Goal: Task Accomplishment & Management: Manage account settings

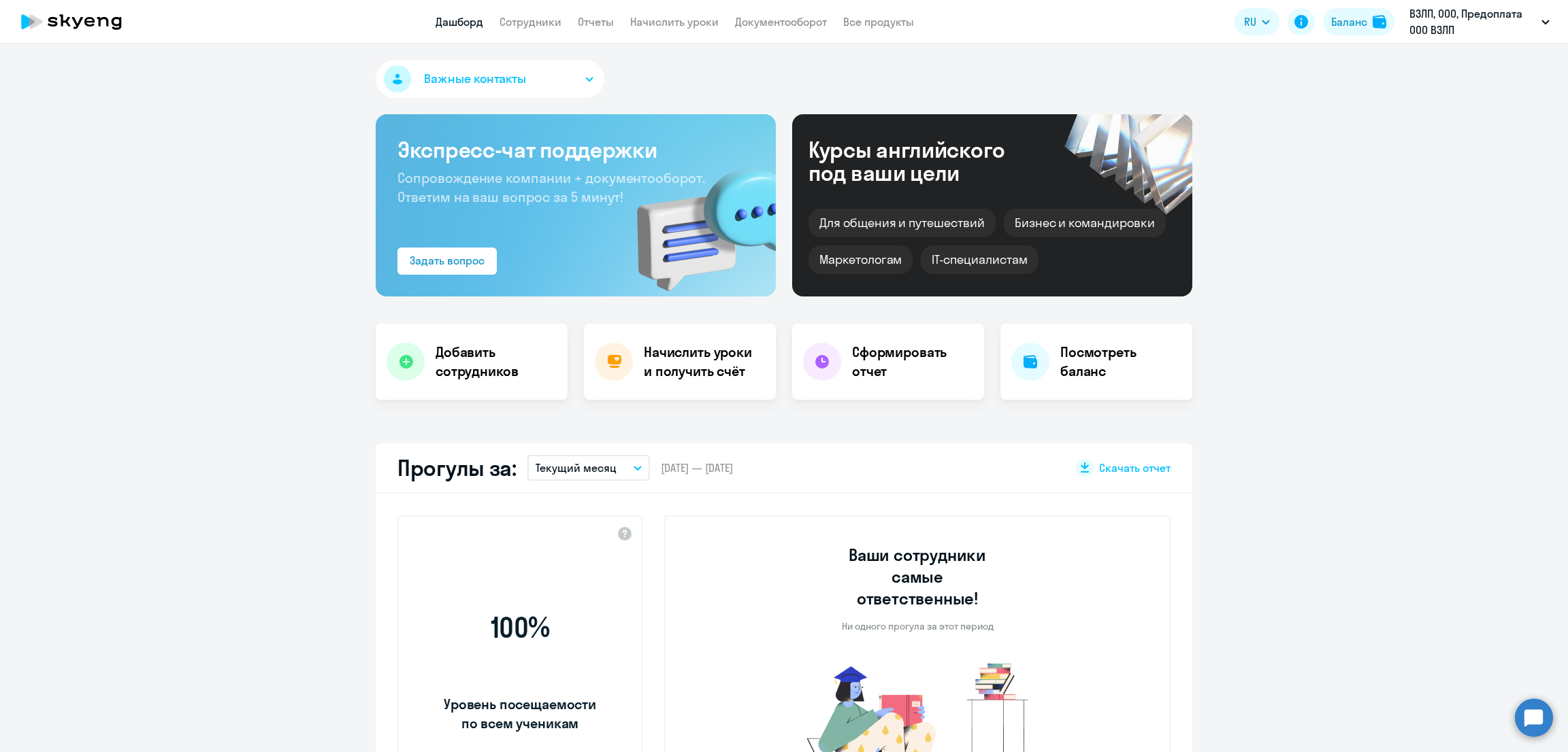
select select "30"
click at [687, 21] on link "Начислить уроки" at bounding box center [674, 21] width 88 height 13
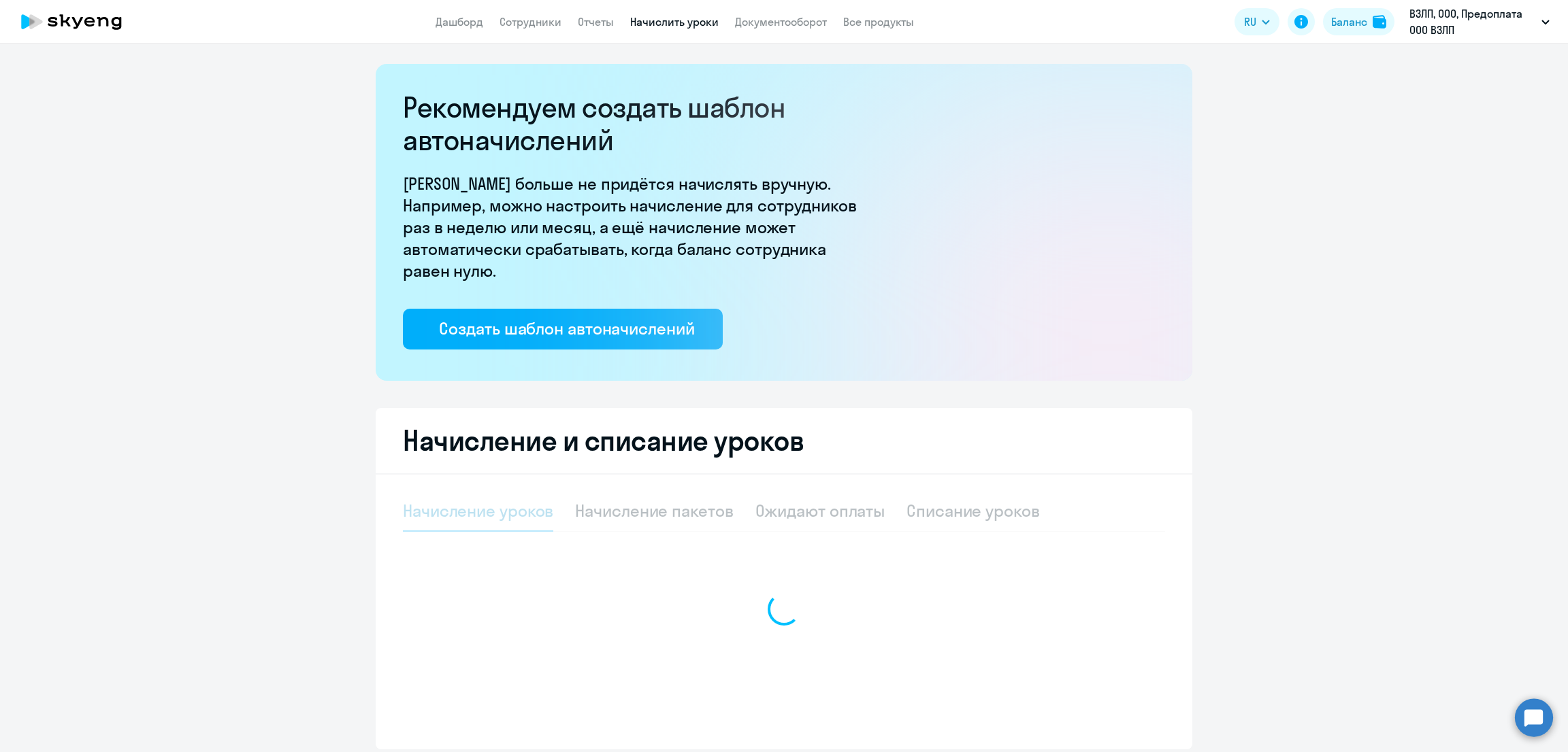
select select "10"
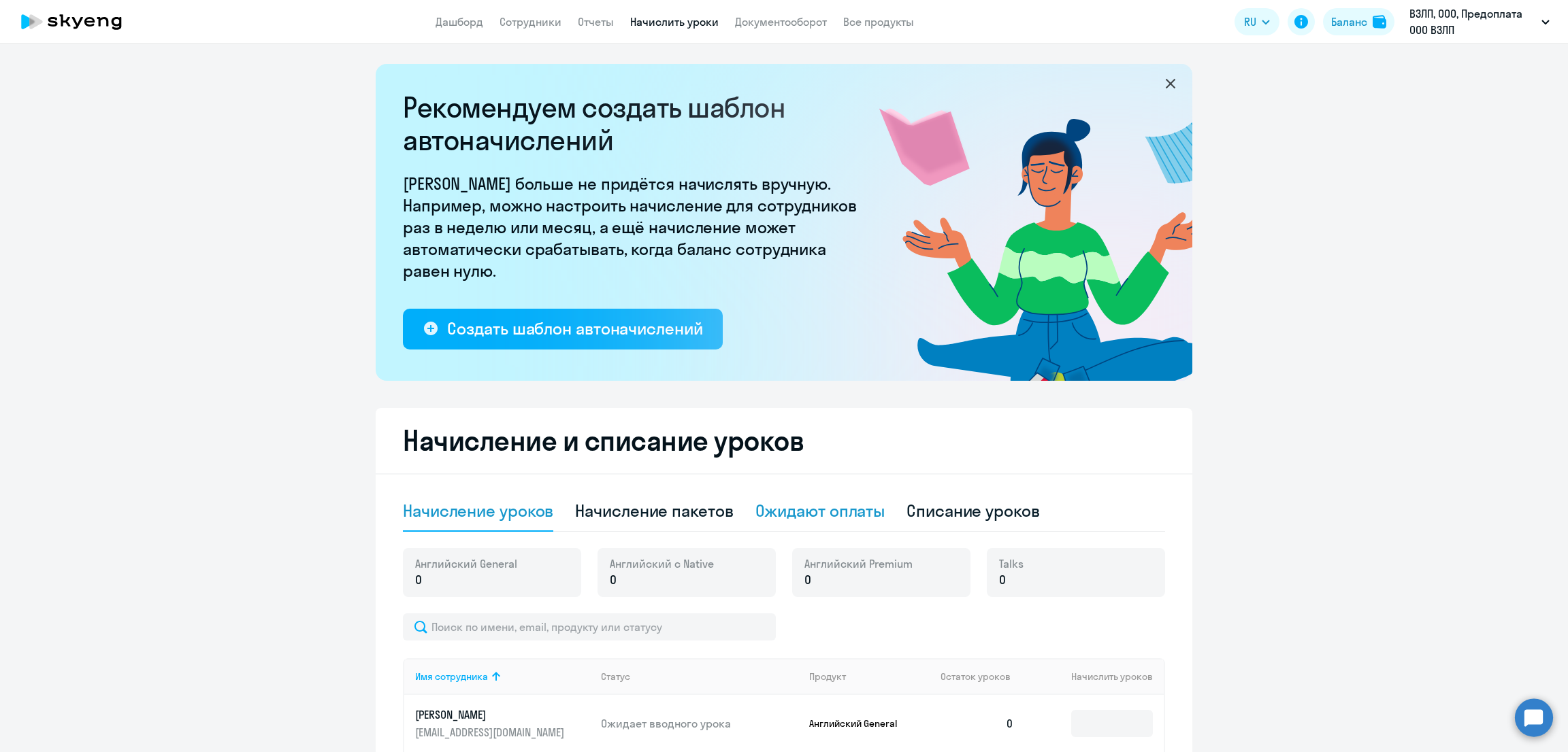
click at [843, 505] on div "Ожидают оплаты" at bounding box center [820, 511] width 130 height 21
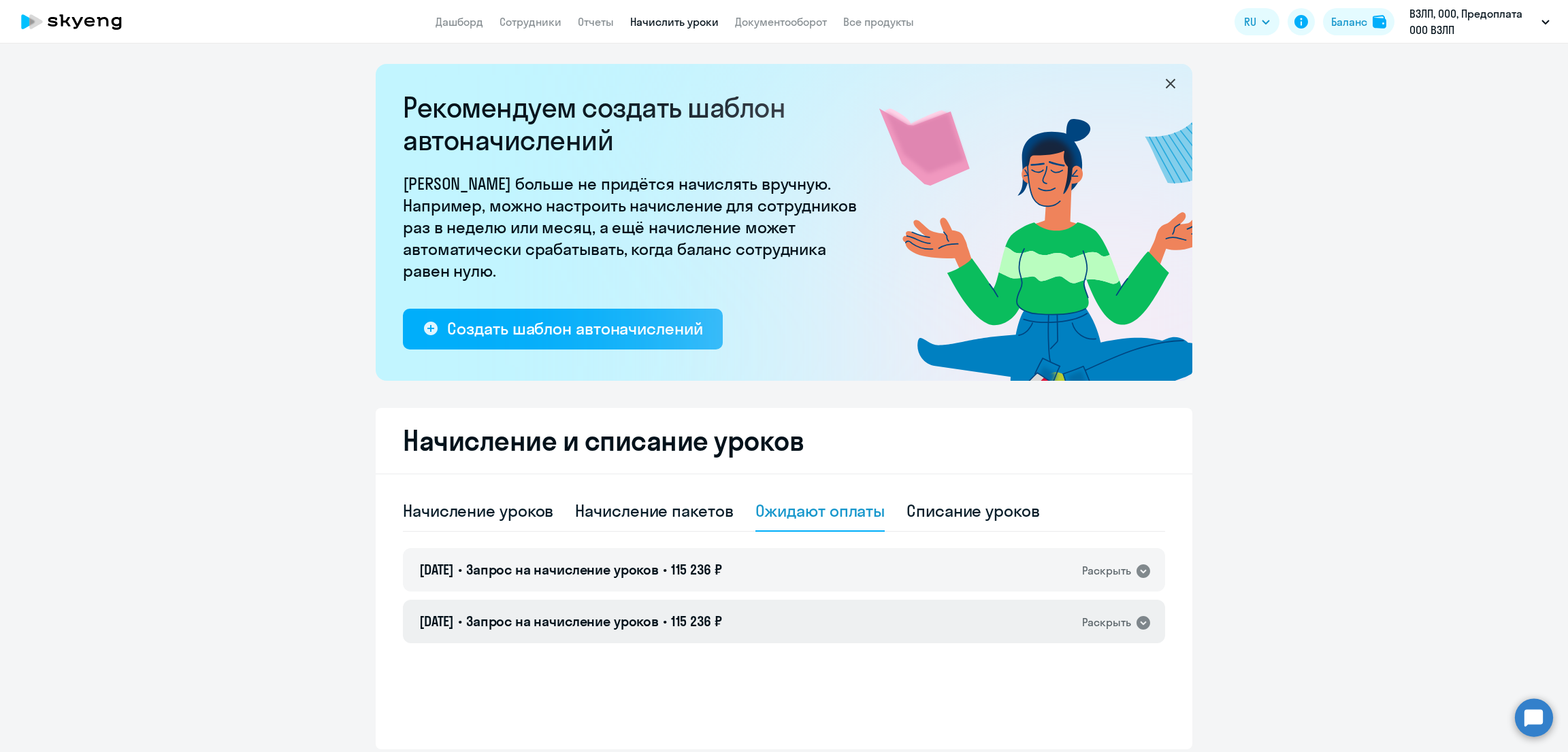
click at [819, 622] on div "[DATE] • Запрос на начисление уроков • 115 236 ₽ Раскрыть" at bounding box center [784, 621] width 762 height 44
click at [801, 567] on div "[DATE] • Запрос на начисление уроков • 115 236 ₽ Раскрыть" at bounding box center [784, 570] width 762 height 44
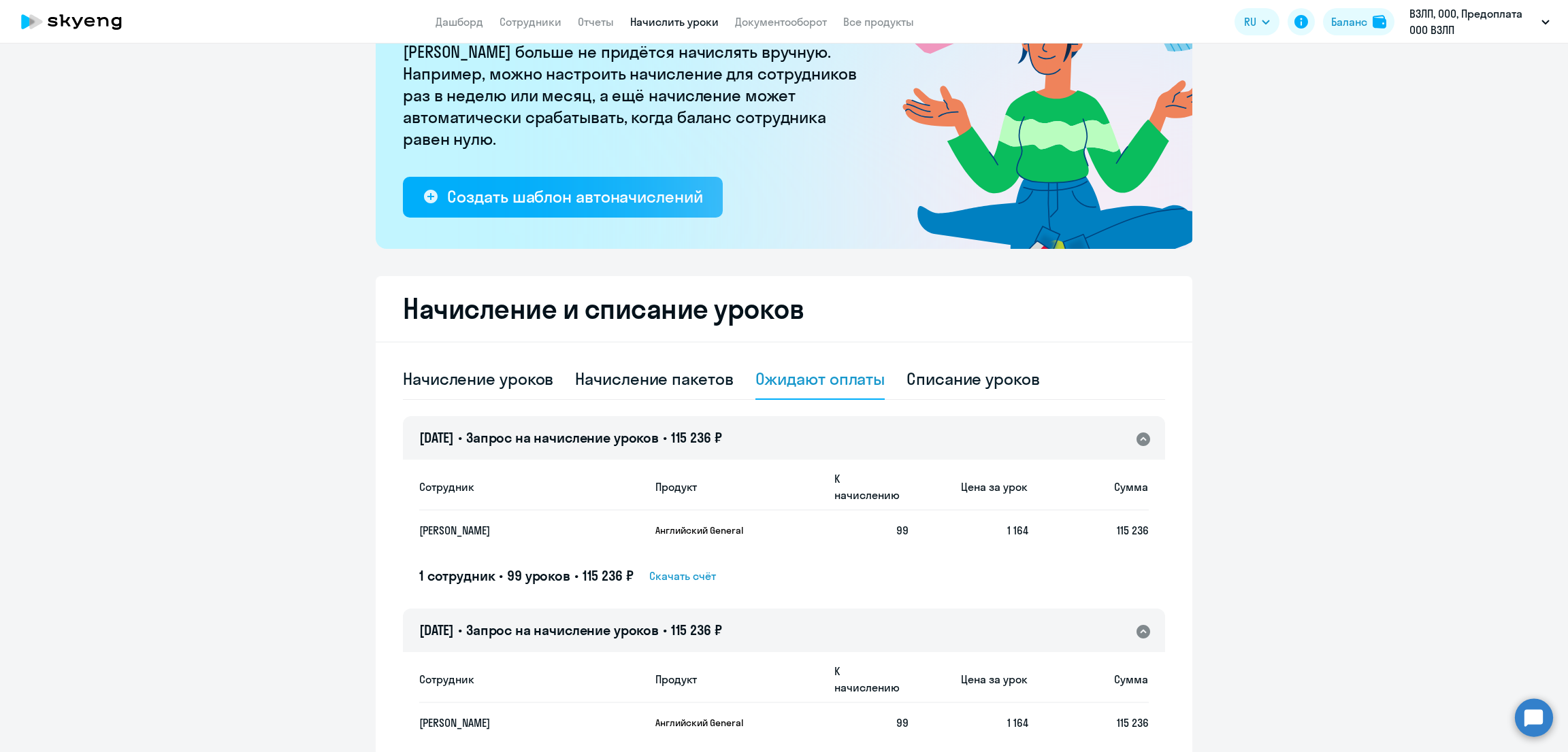
scroll to position [169, 0]
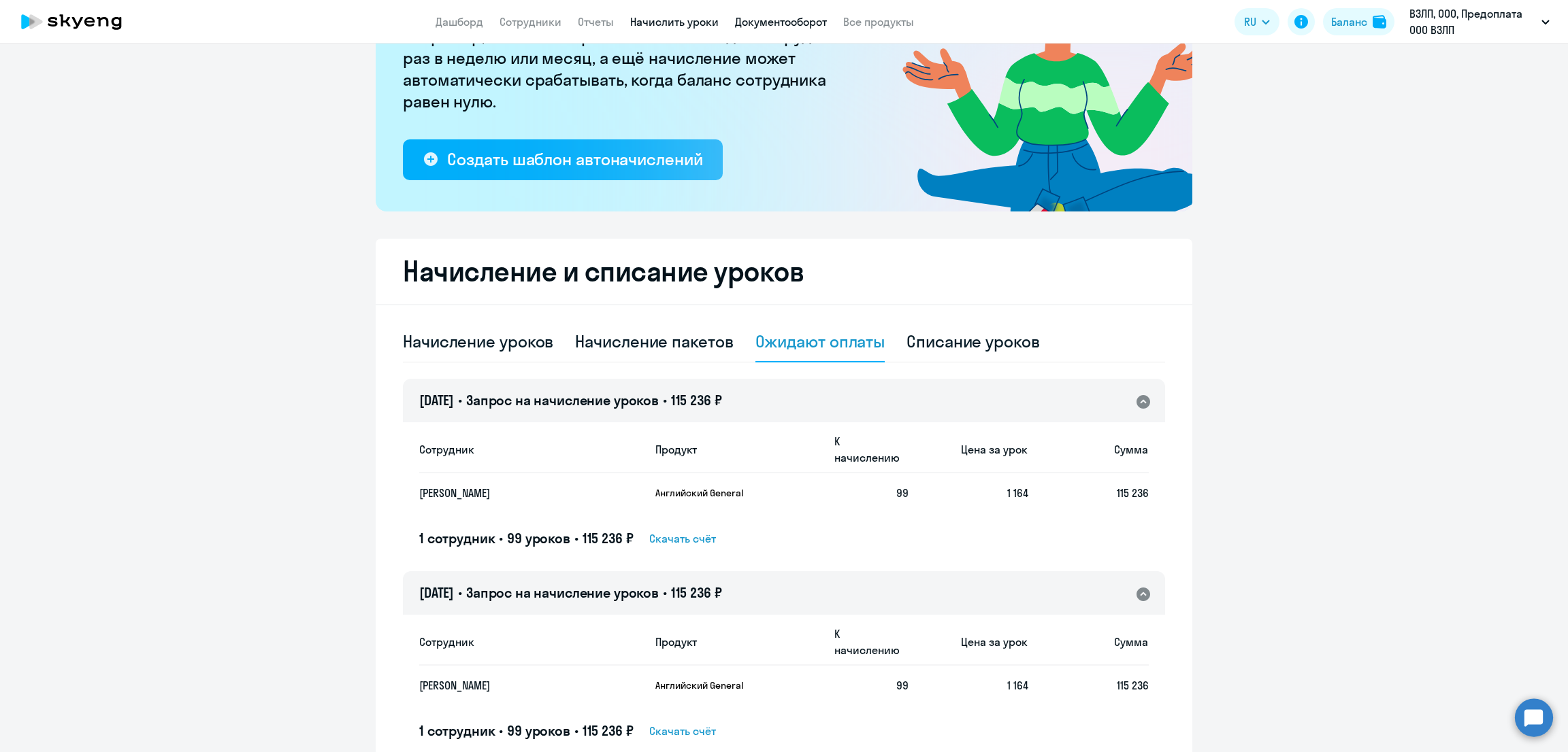
click at [819, 21] on link "Документооборот" at bounding box center [781, 21] width 92 height 13
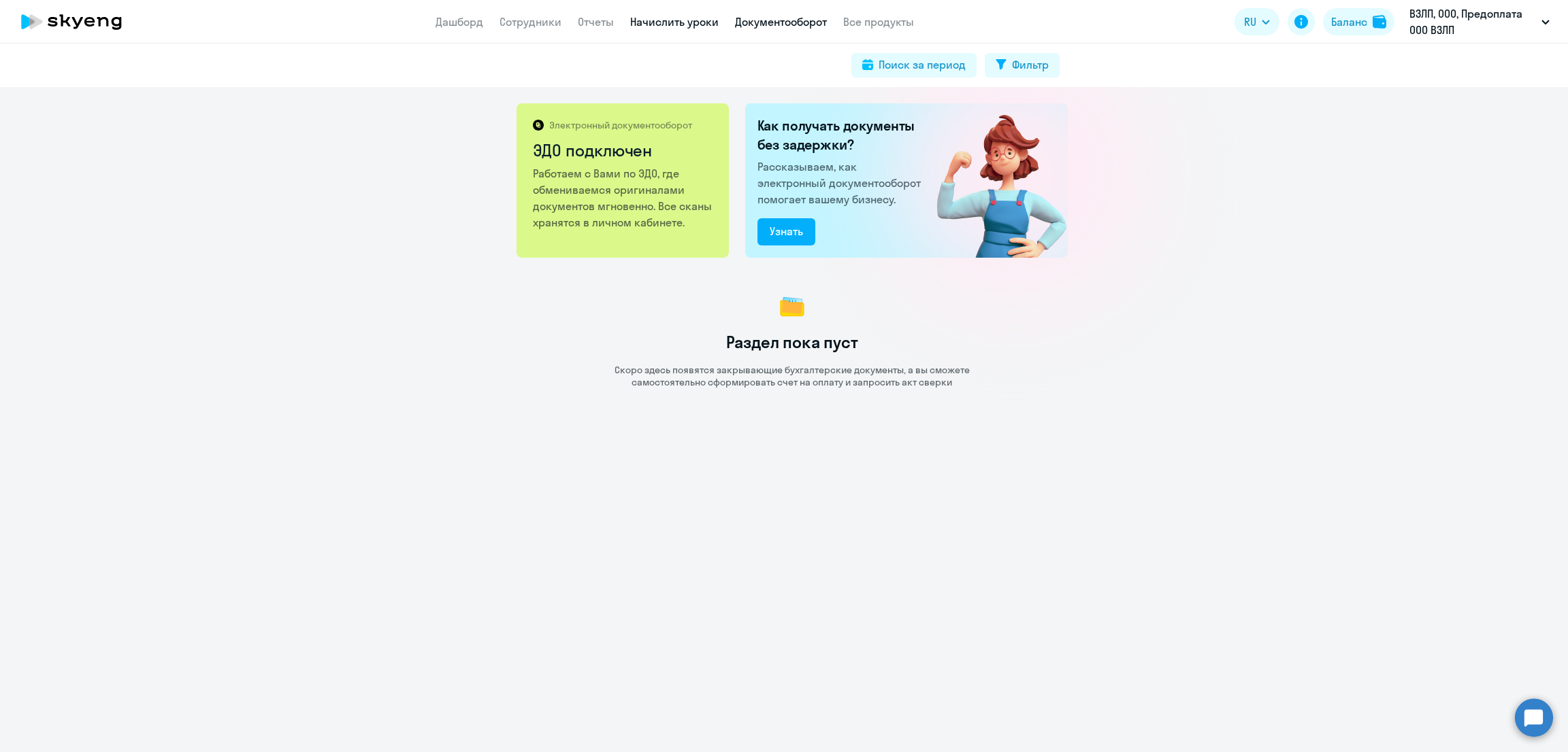
click at [664, 21] on link "Начислить уроки" at bounding box center [674, 21] width 88 height 13
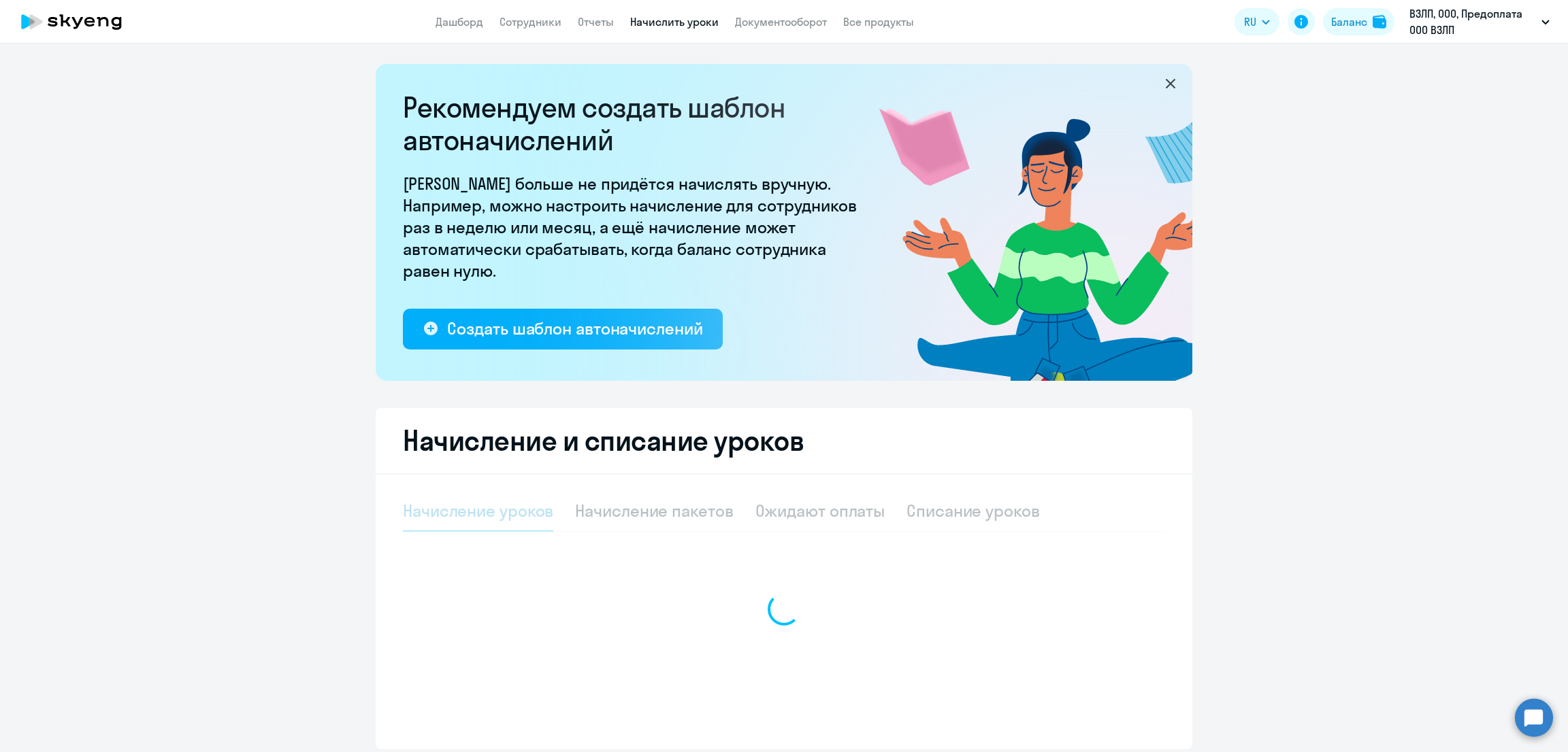
select select "10"
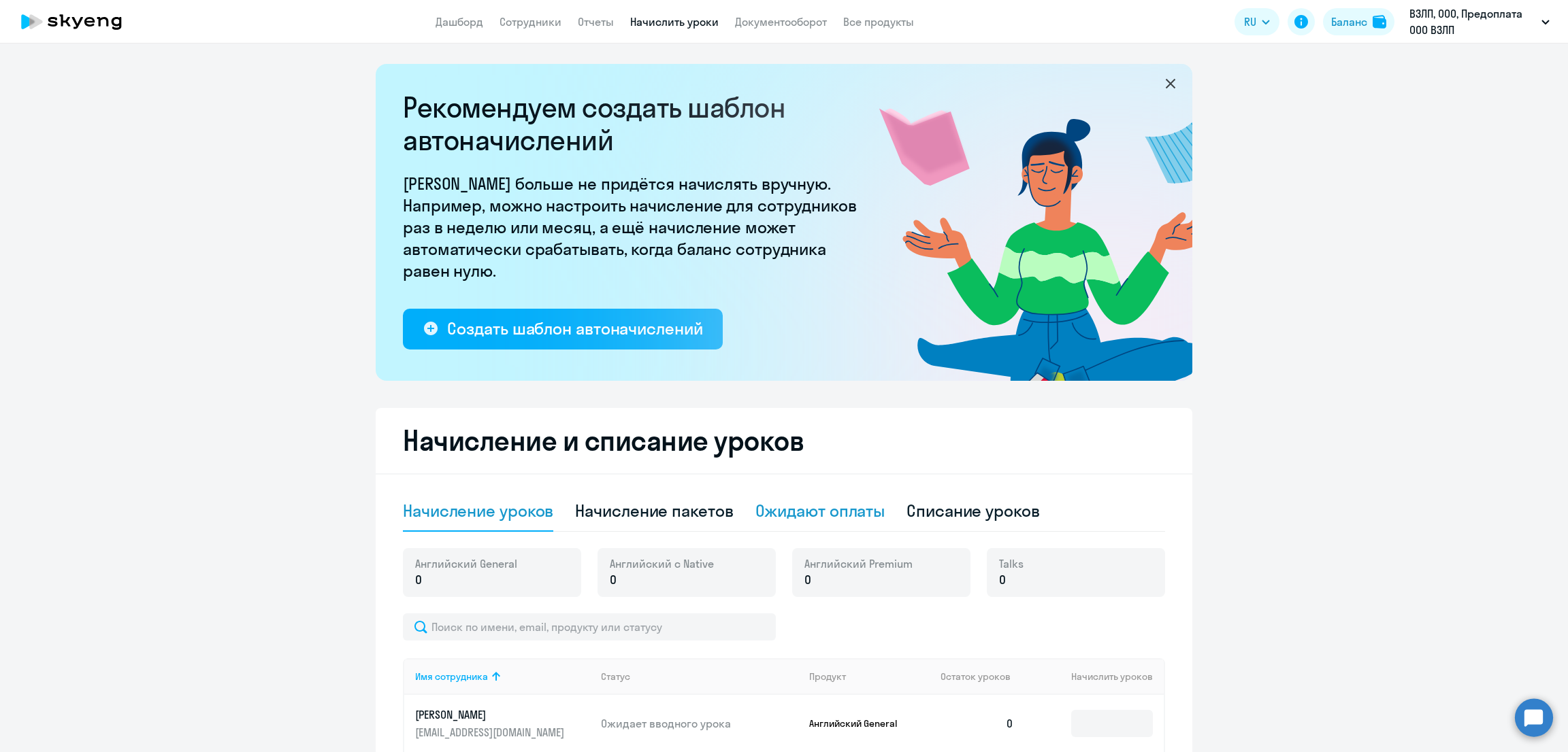
click at [839, 504] on div "Ожидают оплаты" at bounding box center [820, 511] width 130 height 21
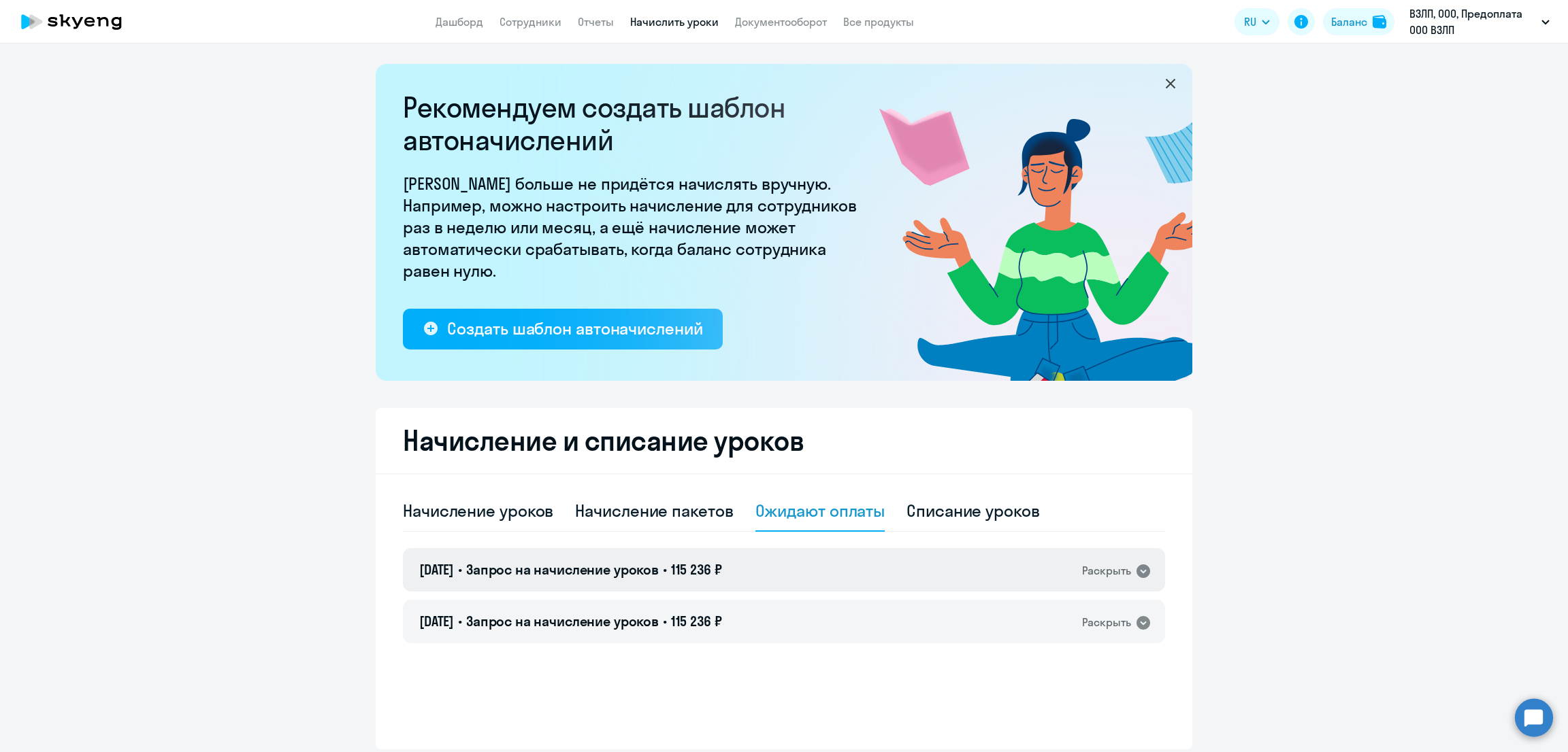
click at [946, 585] on div "[DATE] • Запрос на начисление уроков • 115 236 ₽ Раскрыть" at bounding box center [784, 570] width 762 height 44
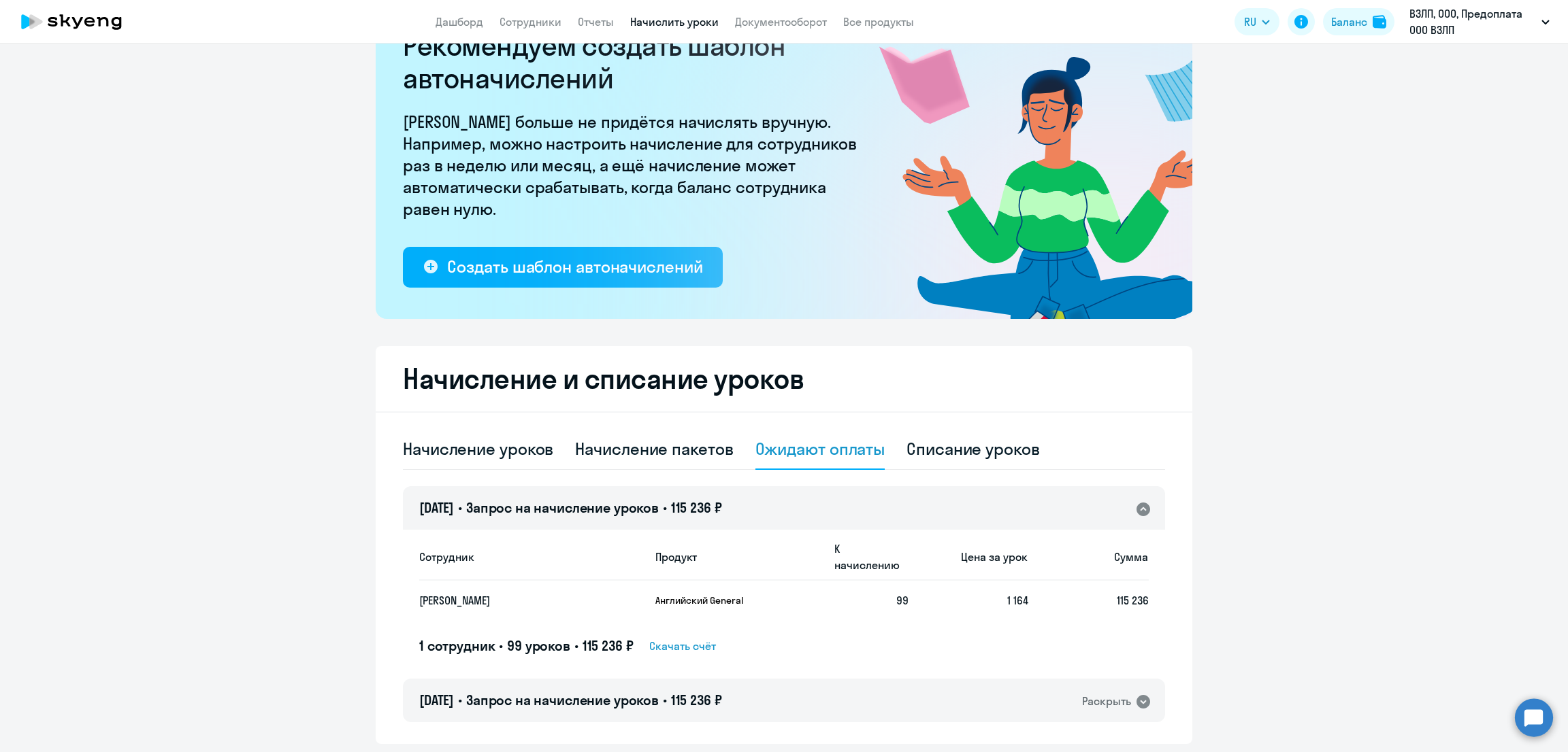
scroll to position [91, 0]
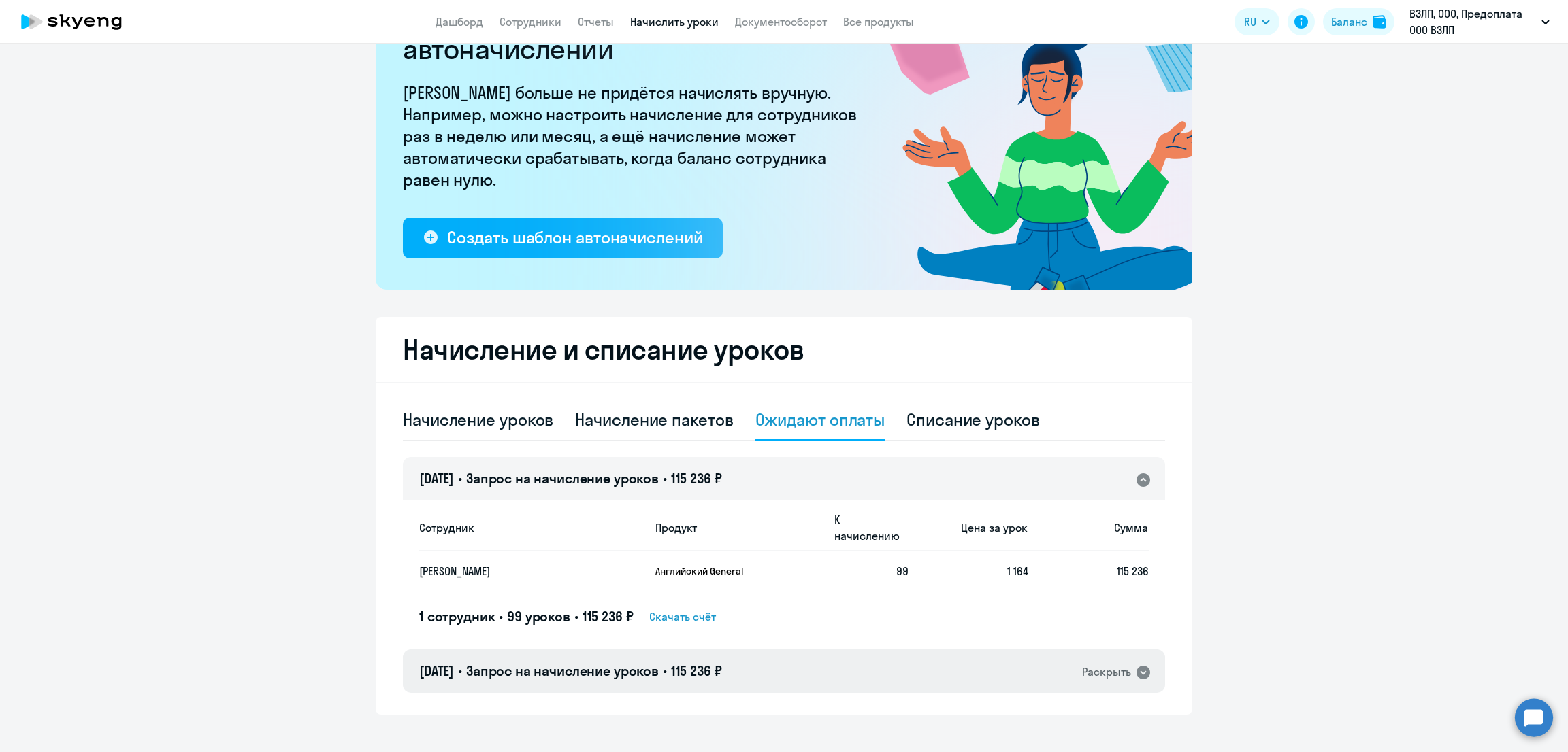
click at [896, 650] on div "[DATE] • Запрос на начисление уроков • 115 236 ₽ Раскрыть" at bounding box center [784, 671] width 762 height 44
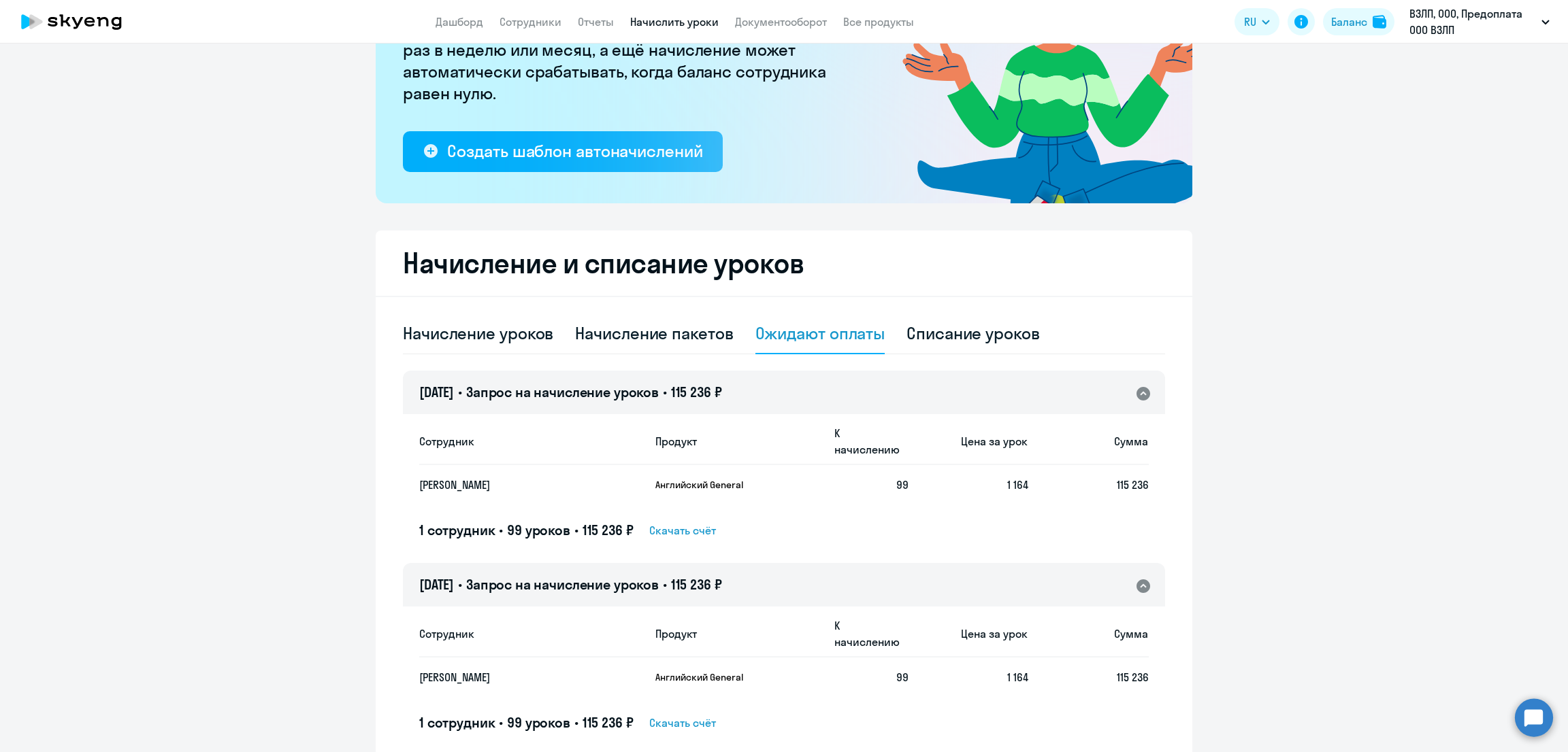
scroll to position [215, 0]
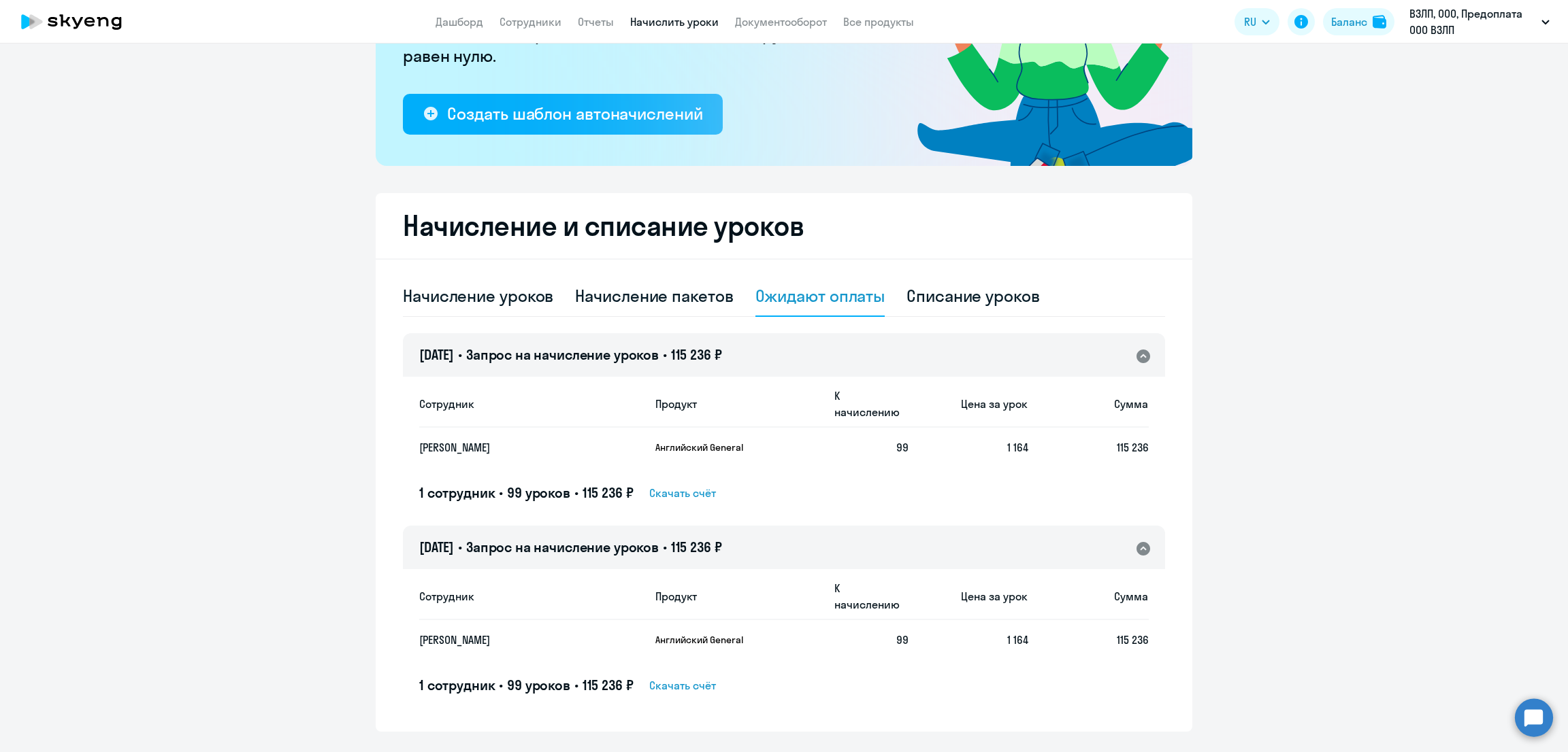
click at [680, 677] on span "Скачать счёт" at bounding box center [682, 685] width 67 height 16
click at [1390, 295] on ng-component "Рекомендуем создать шаблон автоначислений Уроки больше не придётся начислять вр…" at bounding box center [784, 290] width 1568 height 883
click at [839, 348] on div "[DATE] • Запрос на начисление уроков • 115 236 ₽ Раскрыть" at bounding box center [784, 355] width 762 height 44
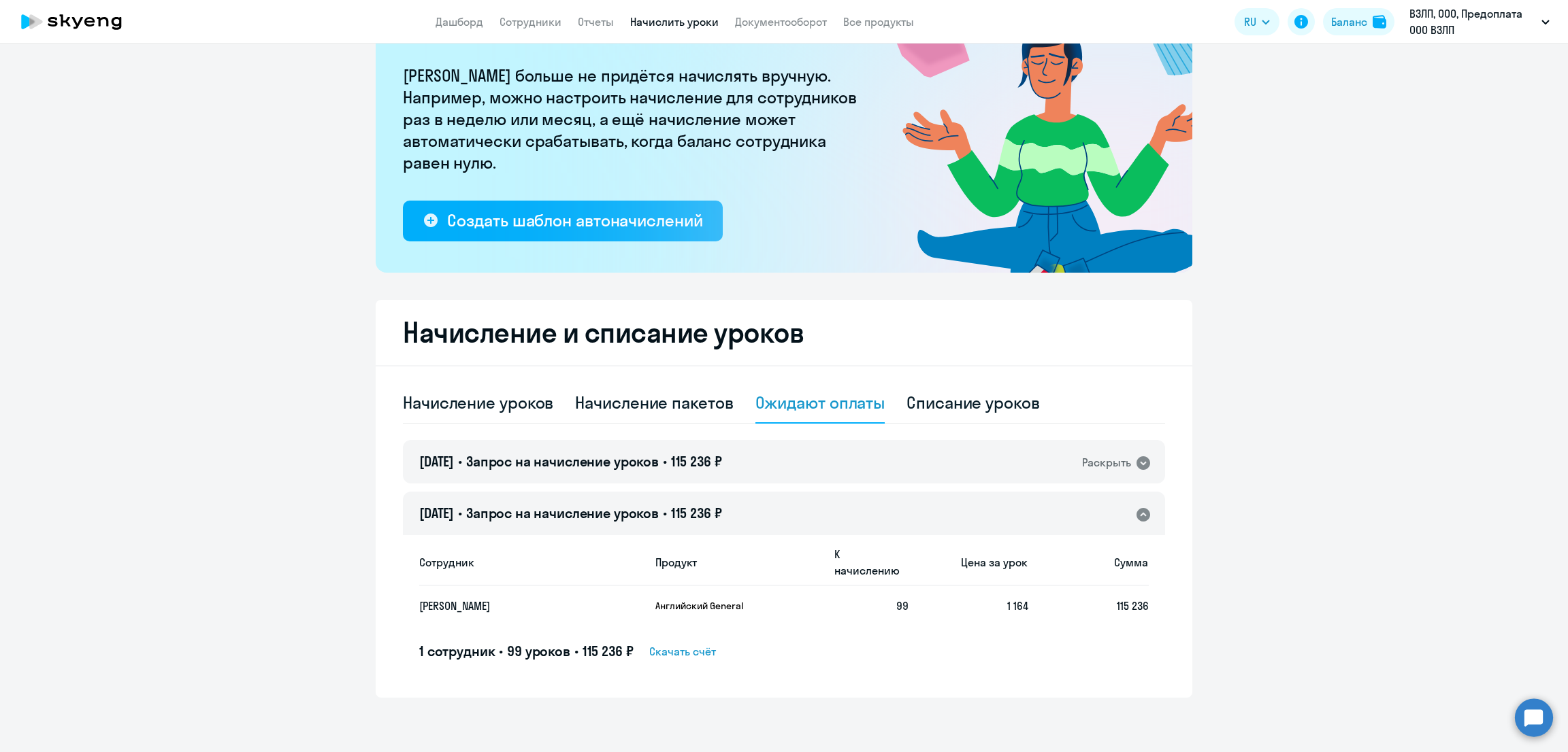
scroll to position [91, 0]
